Goal: Information Seeking & Learning: Understand process/instructions

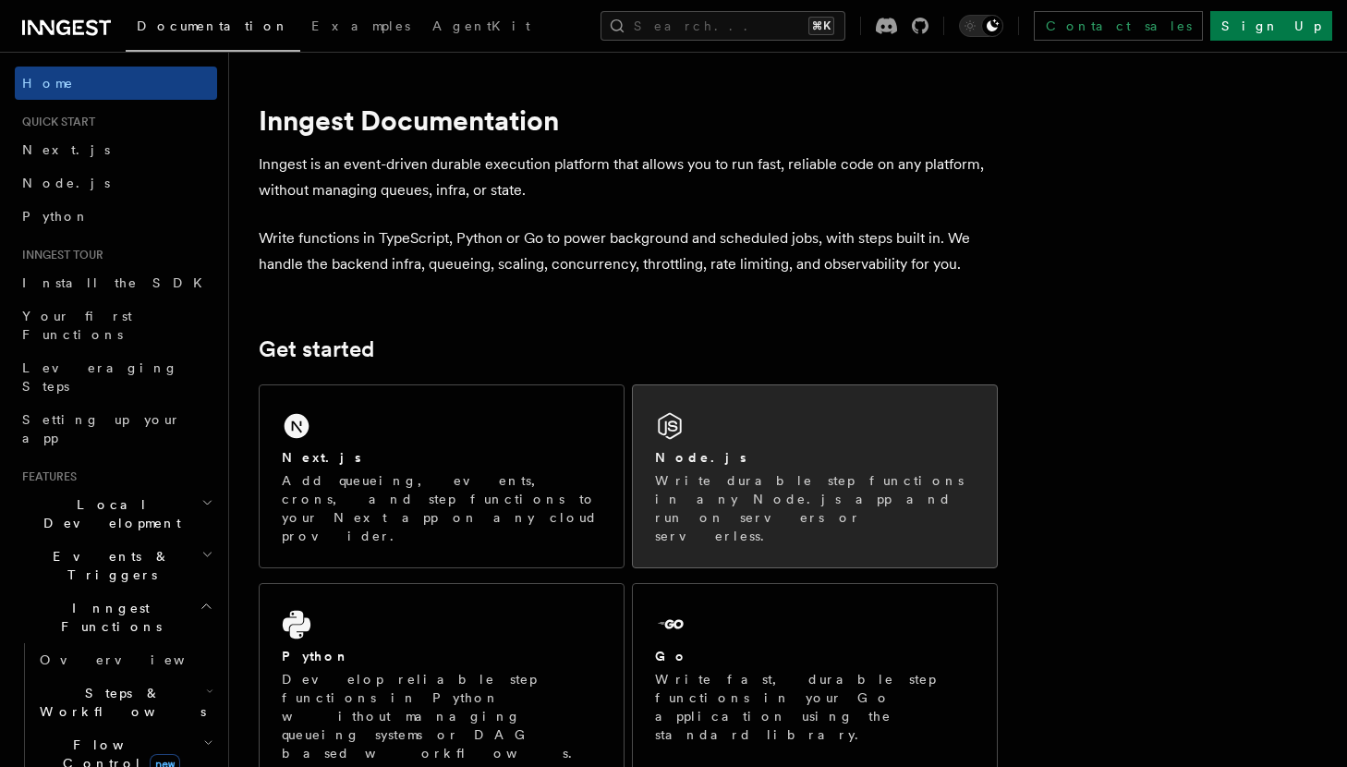
click at [700, 492] on p "Write durable step functions in any Node.js app and run on servers or serverles…" at bounding box center [815, 508] width 320 height 74
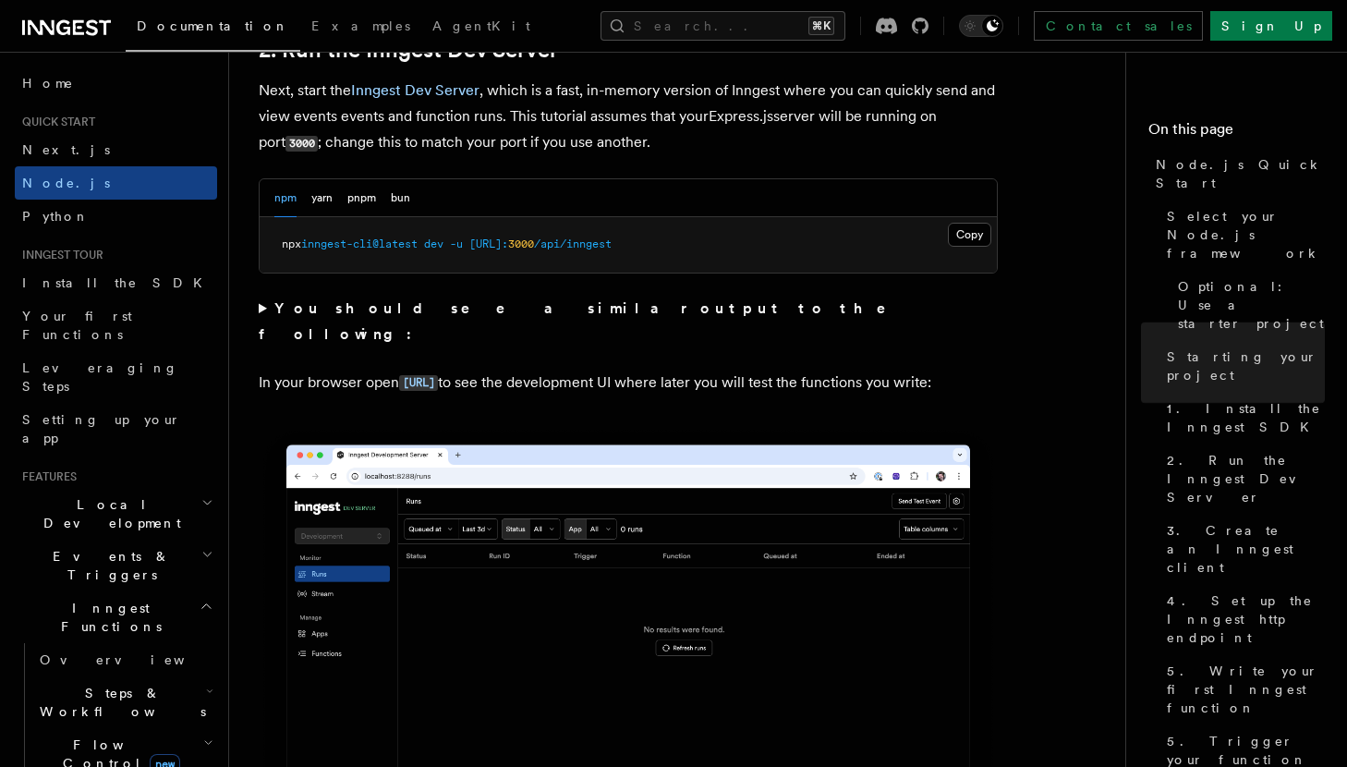
scroll to position [1523, 0]
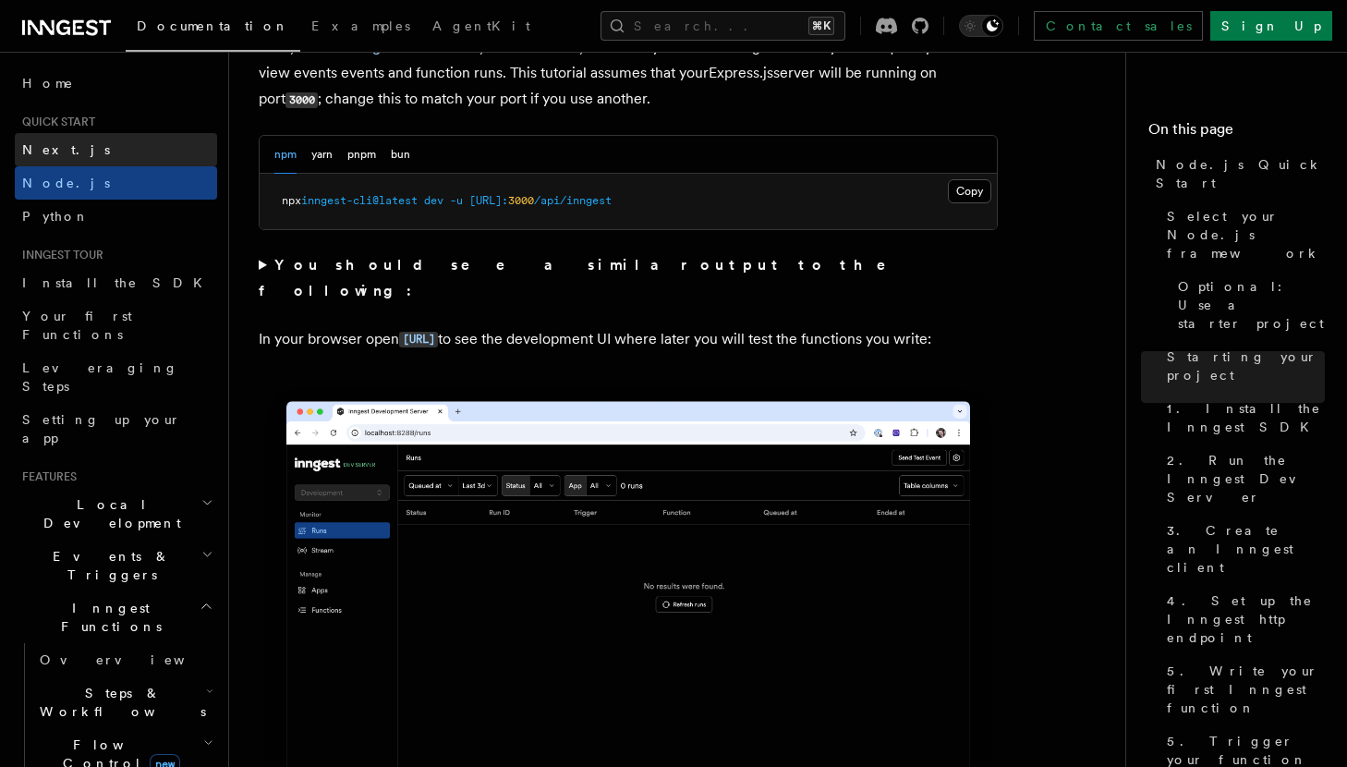
click at [144, 149] on link "Next.js" at bounding box center [116, 149] width 202 height 33
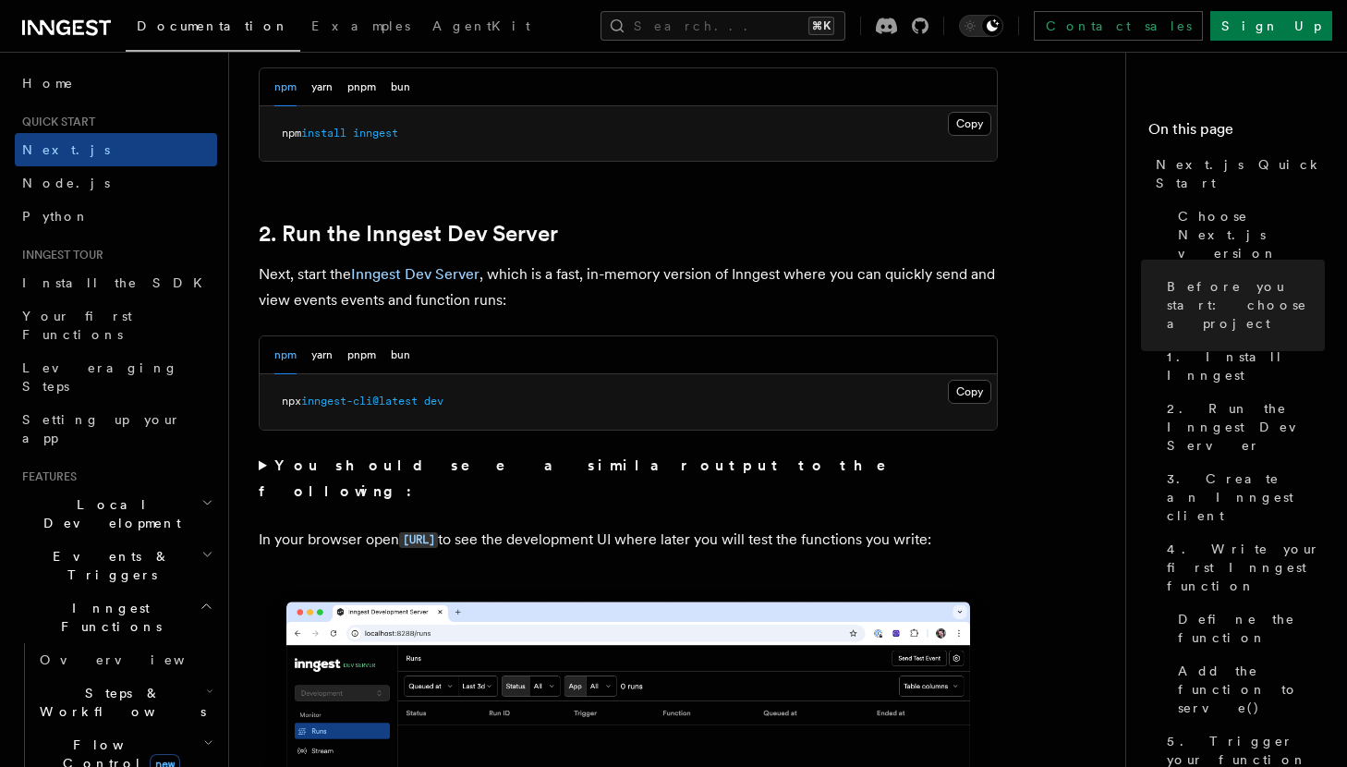
scroll to position [1254, 0]
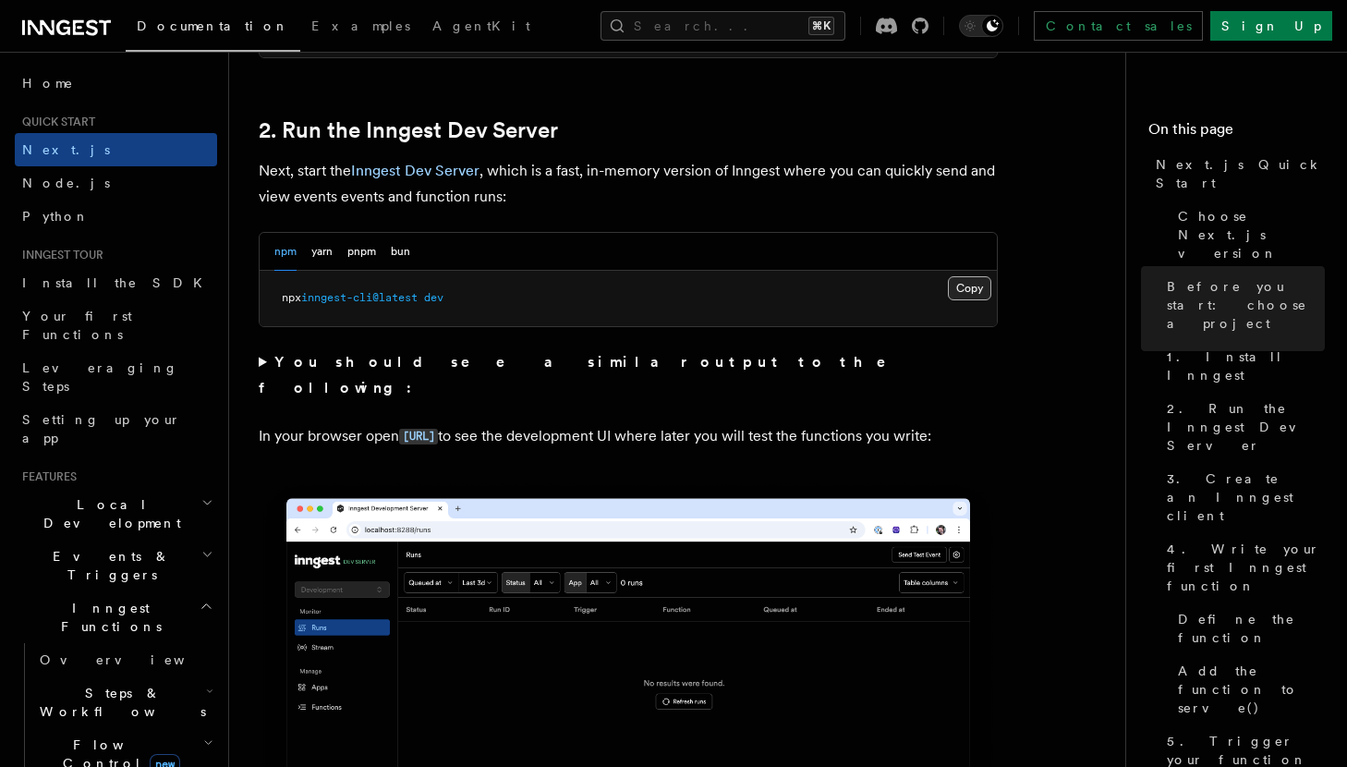
click at [972, 290] on button "Copy Copied" at bounding box center [969, 288] width 43 height 24
click at [400, 254] on button "bun" at bounding box center [400, 252] width 19 height 38
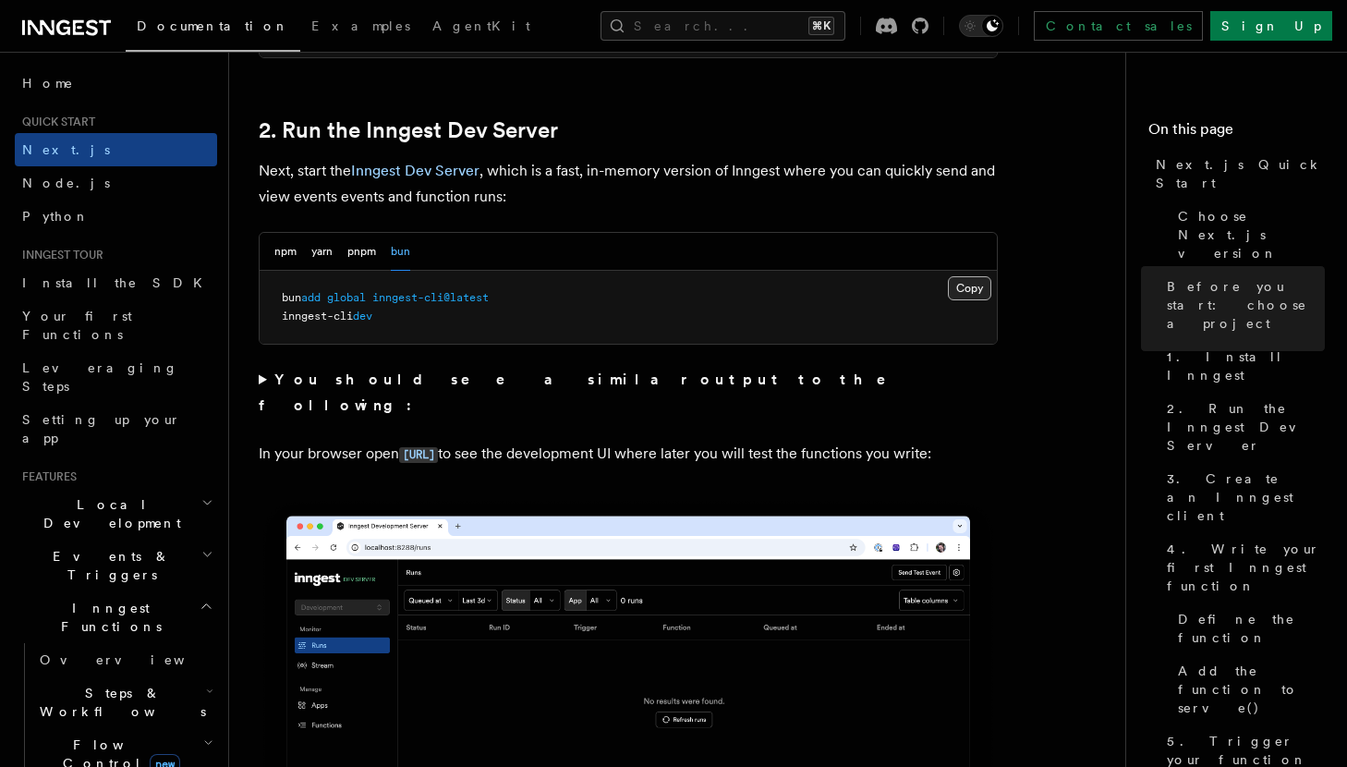
click at [961, 292] on button "Copy Copied" at bounding box center [969, 288] width 43 height 24
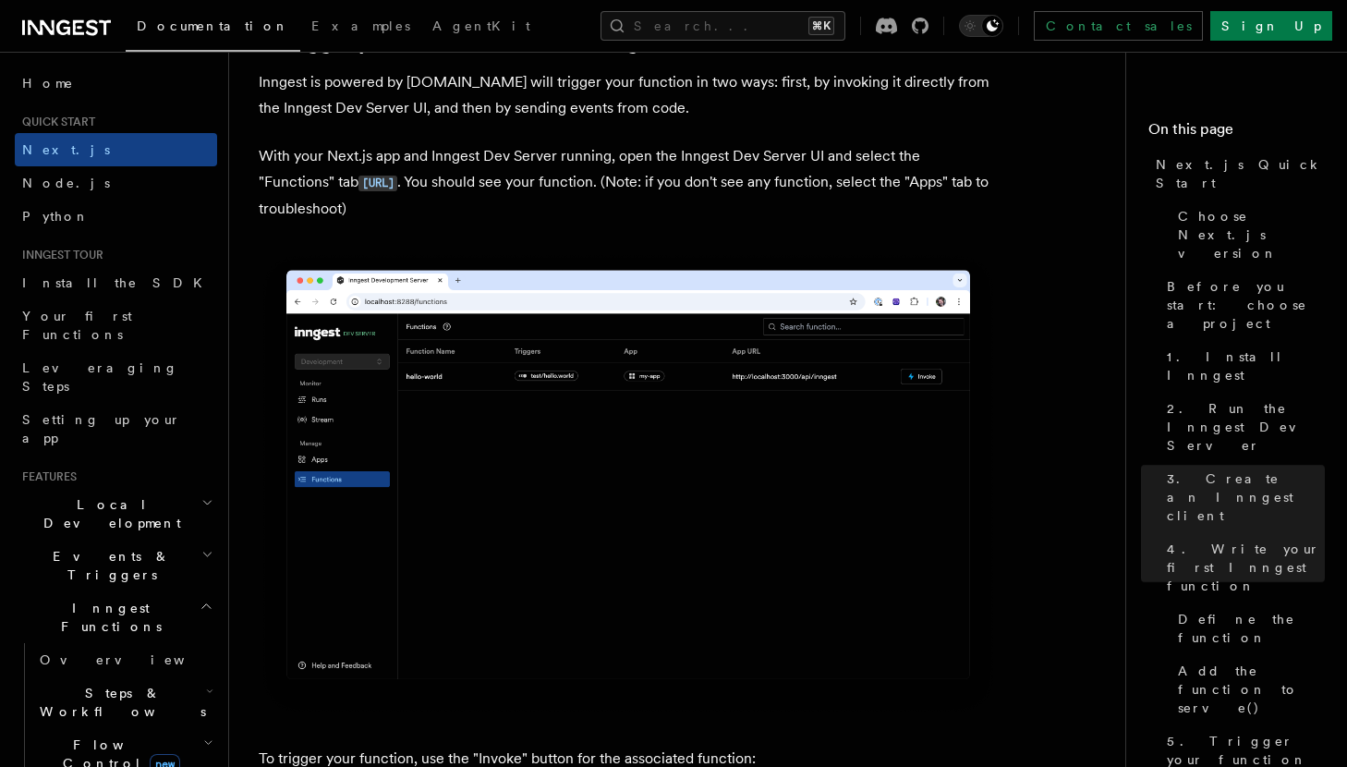
scroll to position [4465, 0]
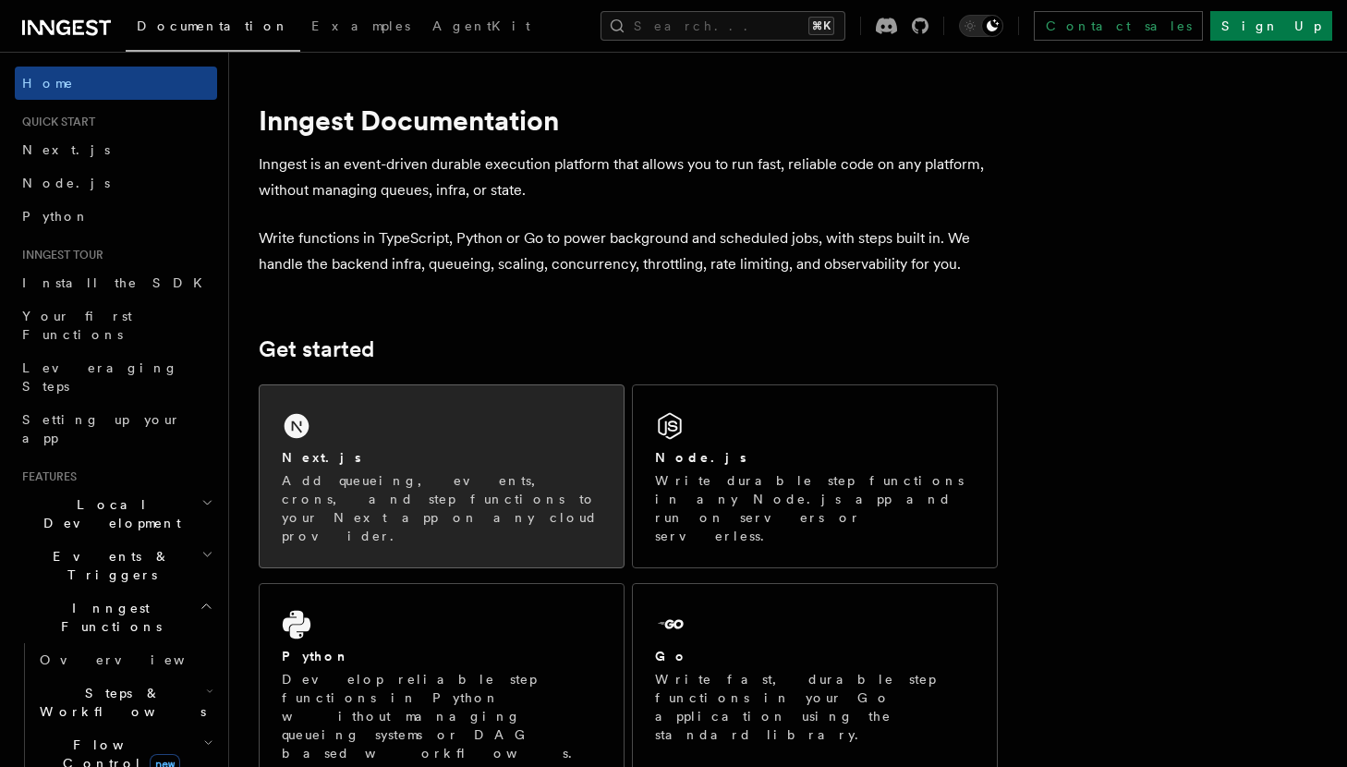
click at [370, 480] on p "Add queueing, events, crons, and step functions to your Next app on any cloud p…" at bounding box center [442, 508] width 320 height 74
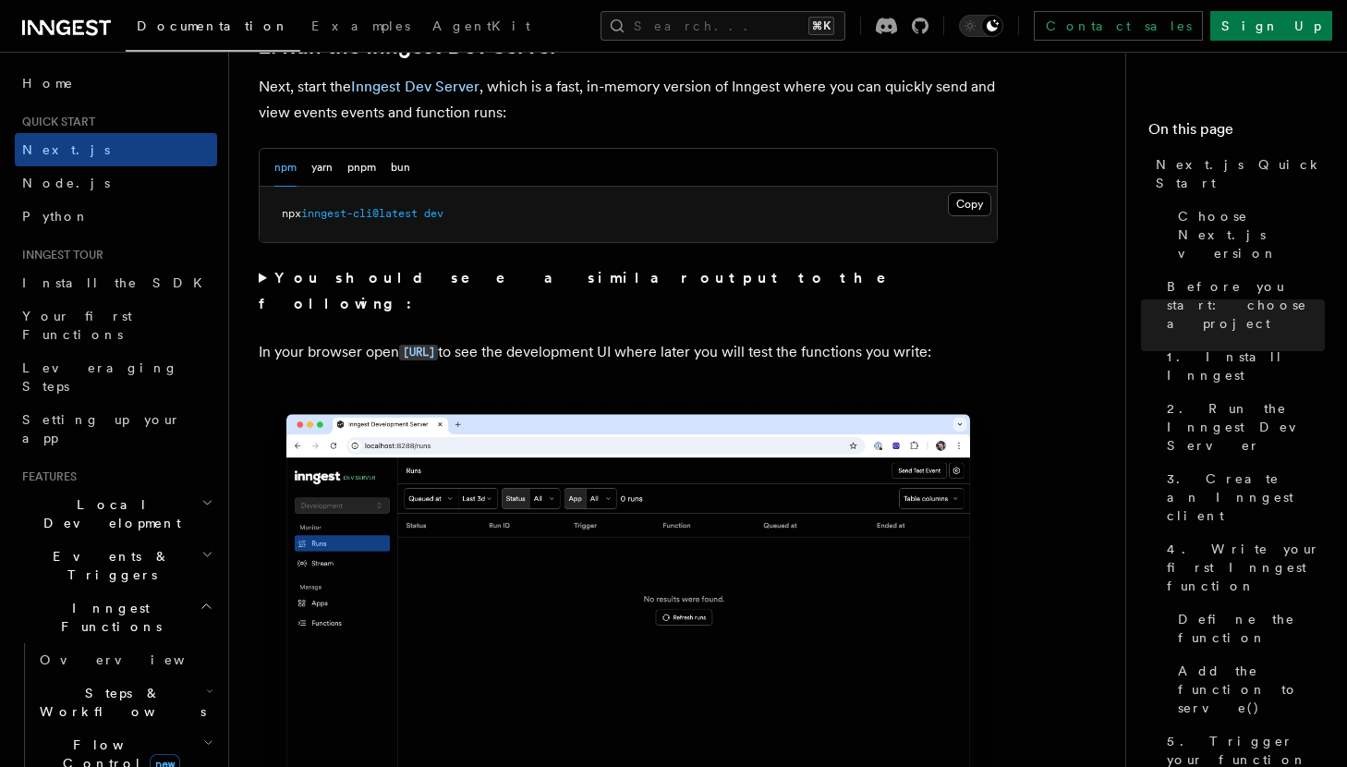
scroll to position [1340, 0]
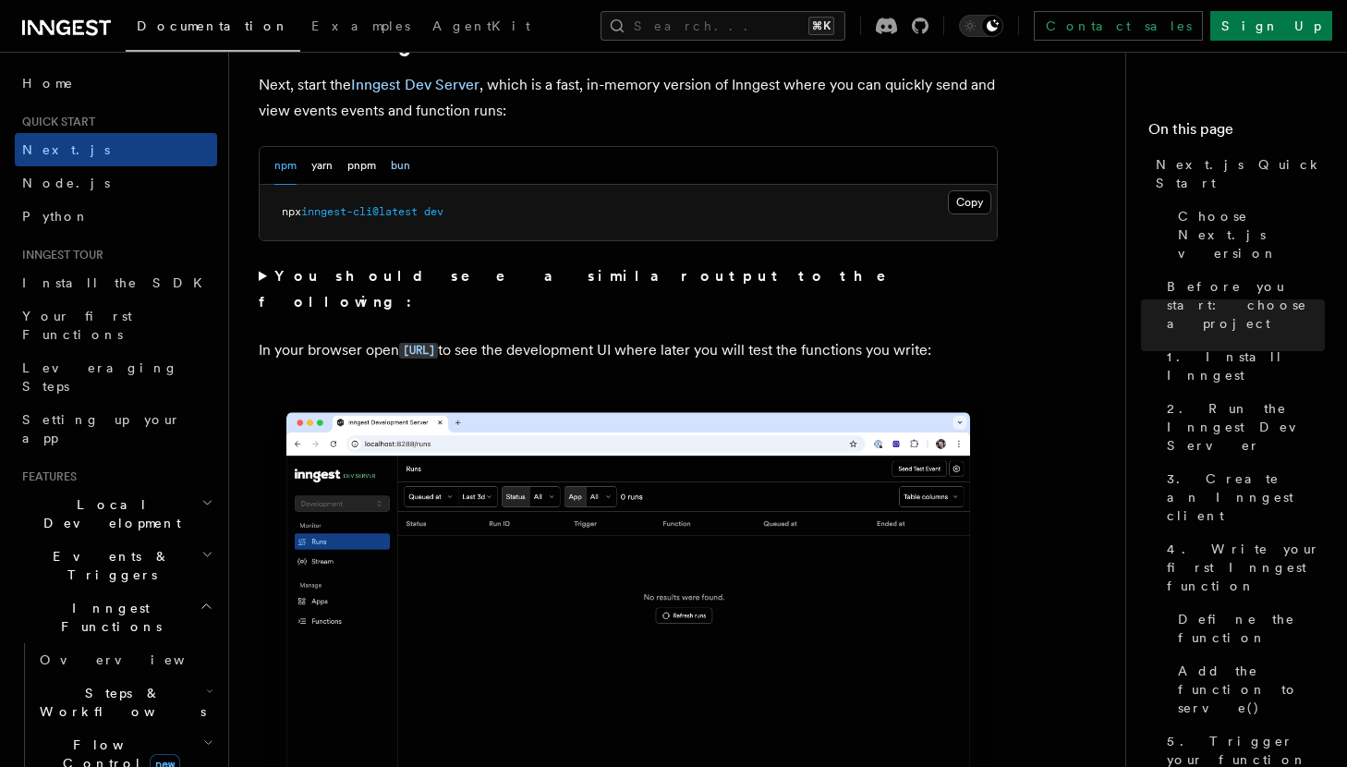
click at [397, 168] on button "bun" at bounding box center [400, 166] width 19 height 38
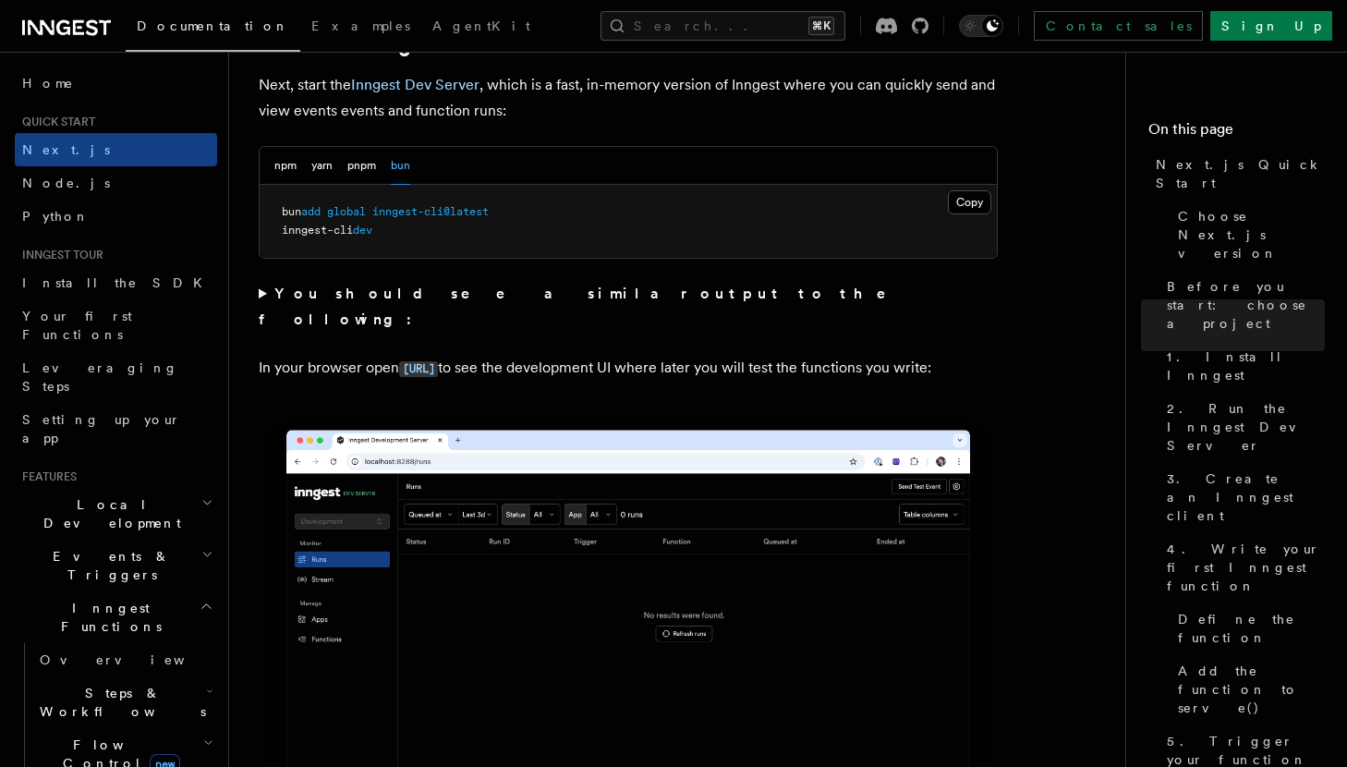
click at [478, 294] on strong "You should see a similar output to the following:" at bounding box center [585, 306] width 653 height 43
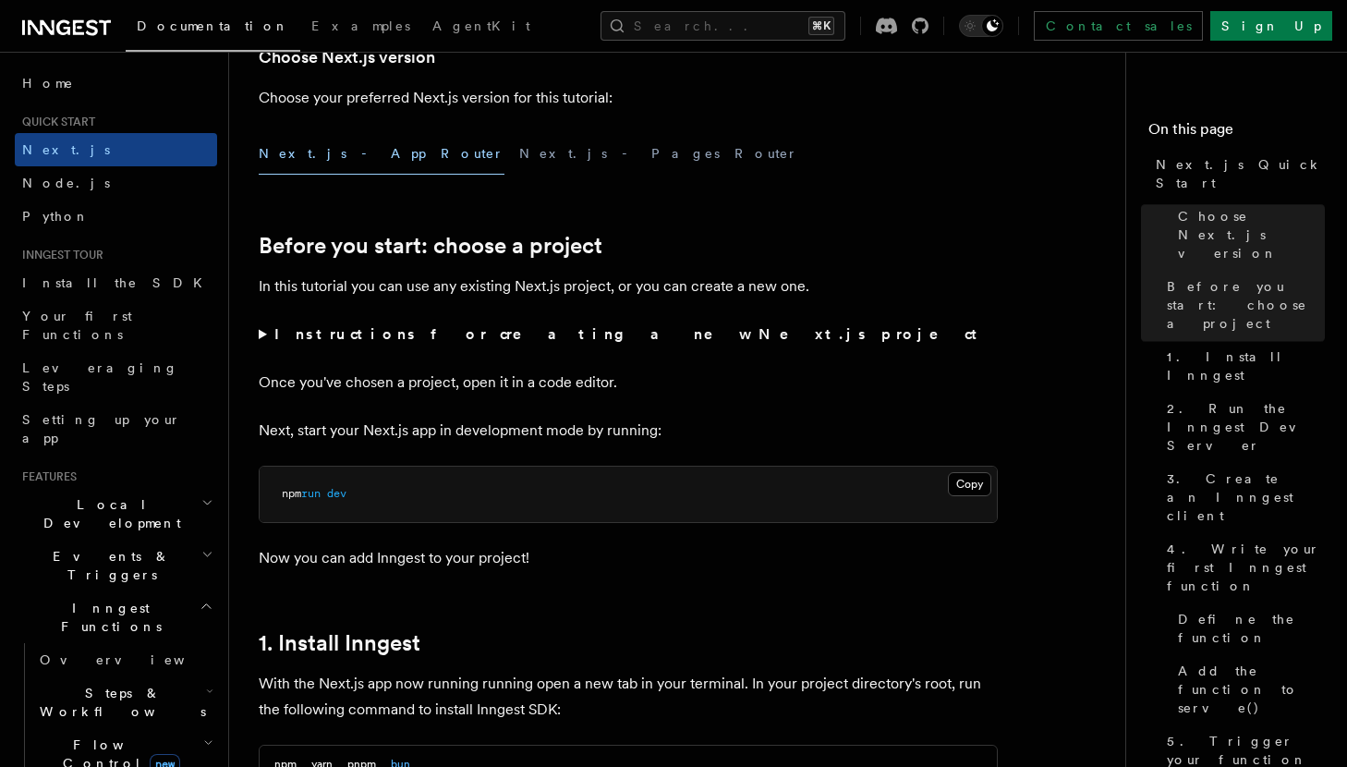
scroll to position [386, 0]
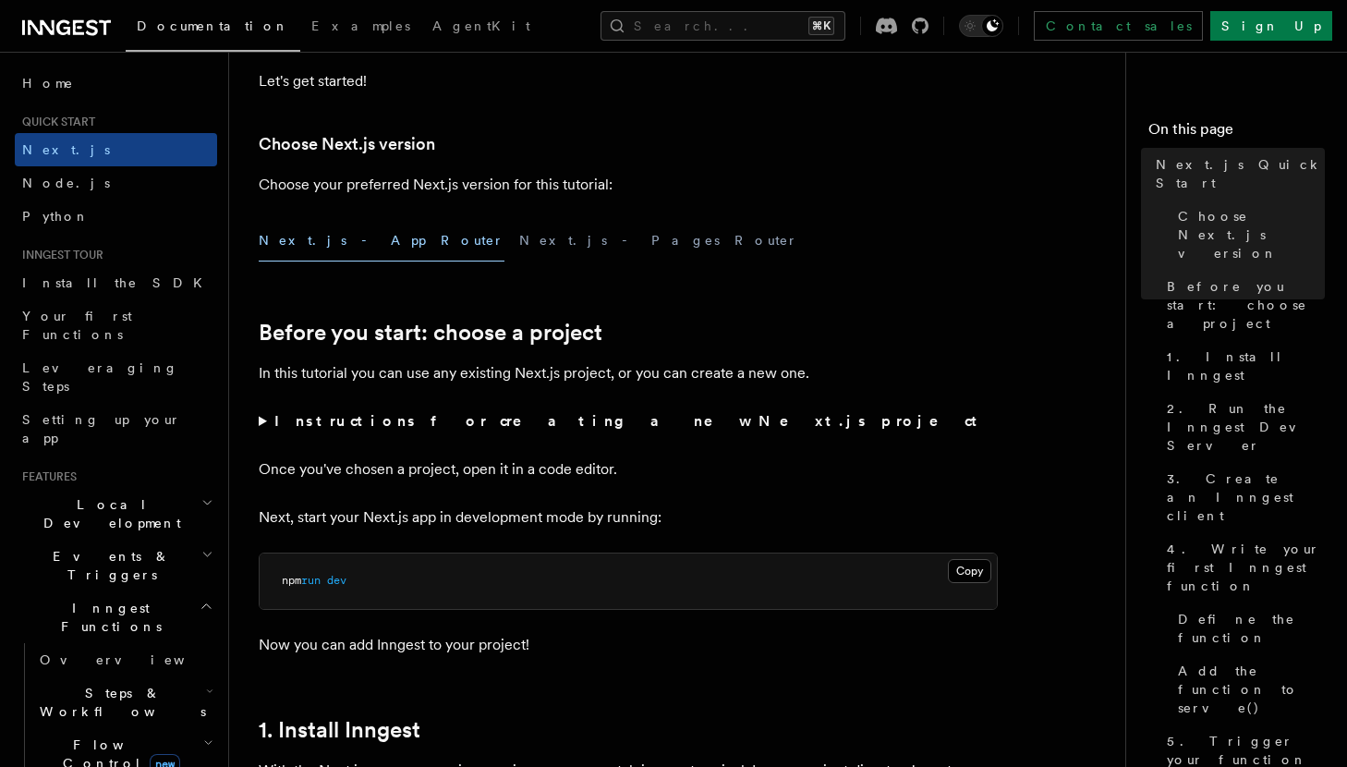
click at [465, 421] on strong "Instructions for creating a new Next.js project" at bounding box center [629, 421] width 710 height 18
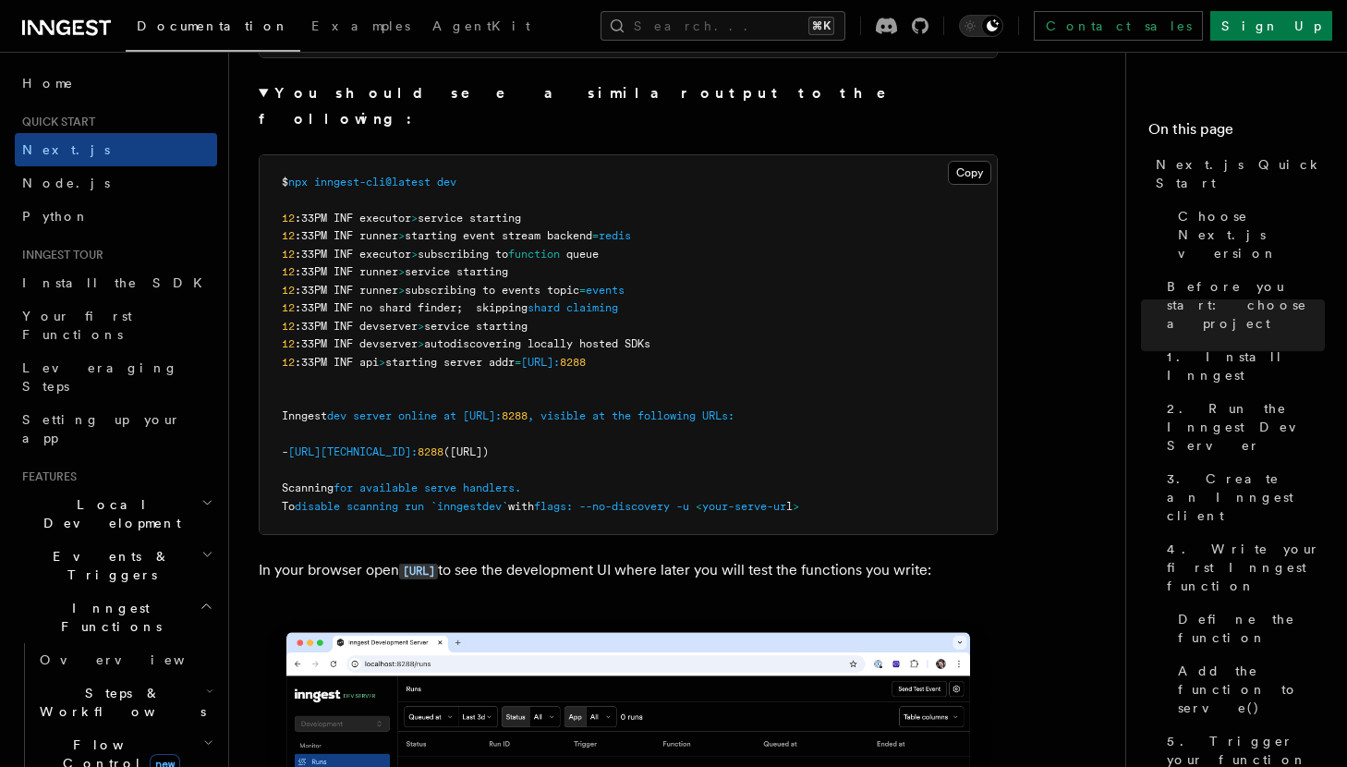
scroll to position [1345, 0]
